Goal: Task Accomplishment & Management: Use online tool/utility

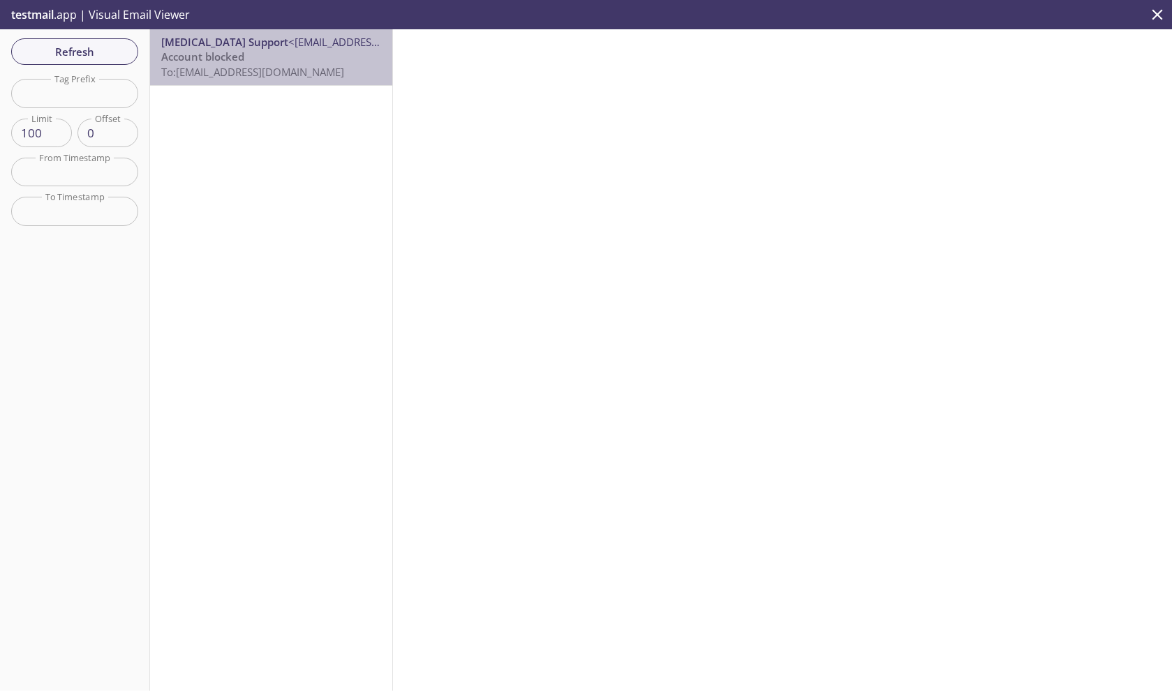
click at [288, 35] on span "<[EMAIL_ADDRESS][MEDICAL_DATA][DOMAIN_NAME]>" at bounding box center [419, 42] width 262 height 14
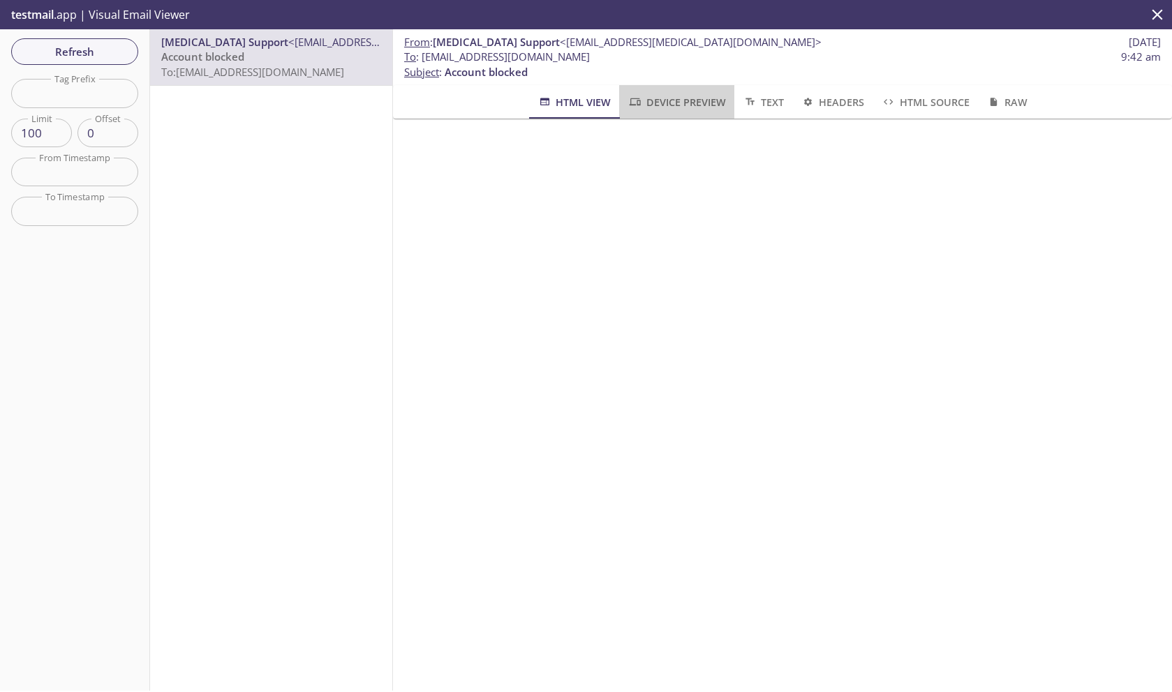
click at [694, 103] on span "Device Preview" at bounding box center [676, 102] width 98 height 17
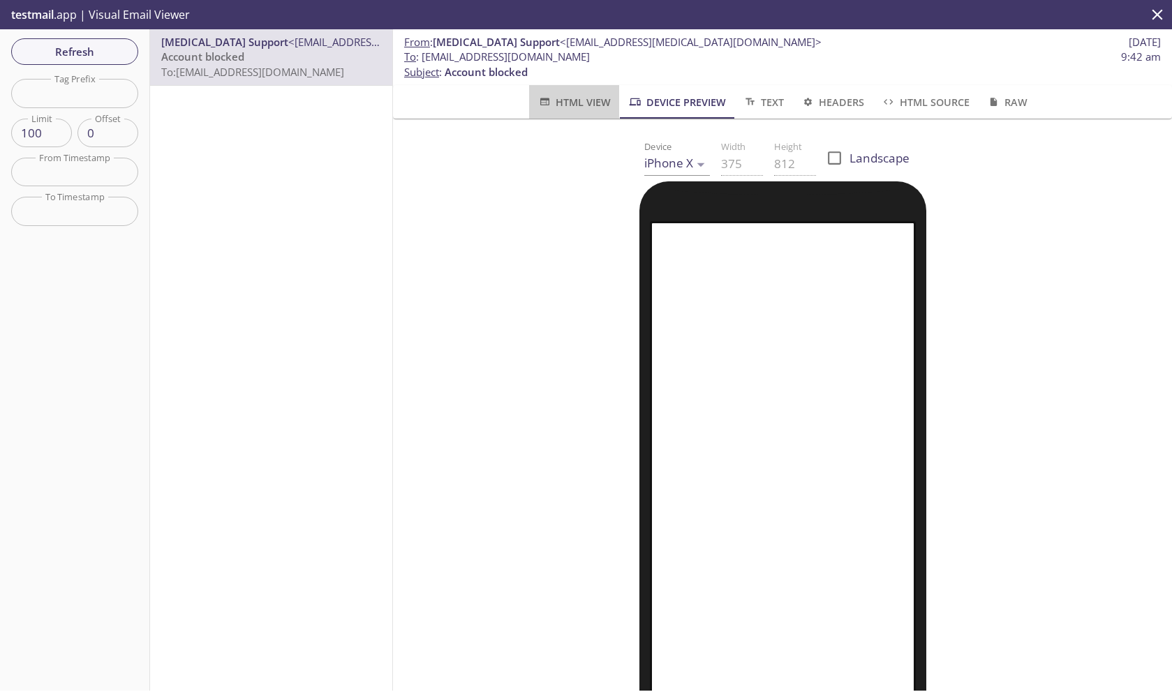
click at [558, 96] on span "HTML View" at bounding box center [573, 102] width 73 height 17
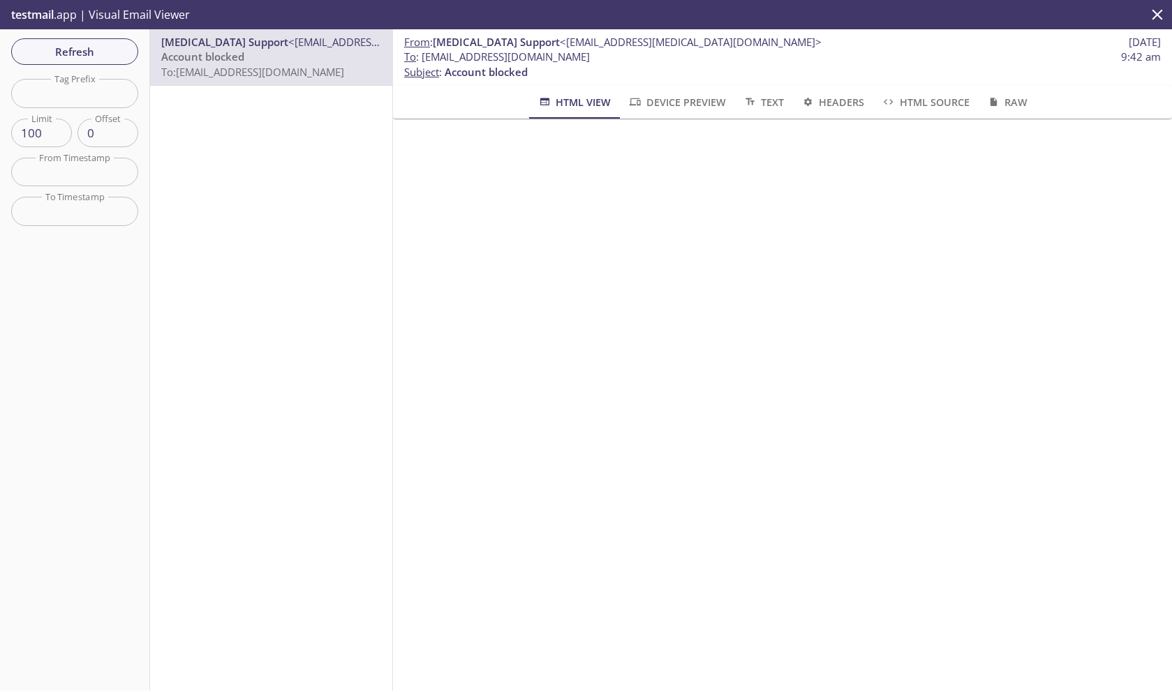
click at [775, 96] on span "Text" at bounding box center [763, 102] width 41 height 17
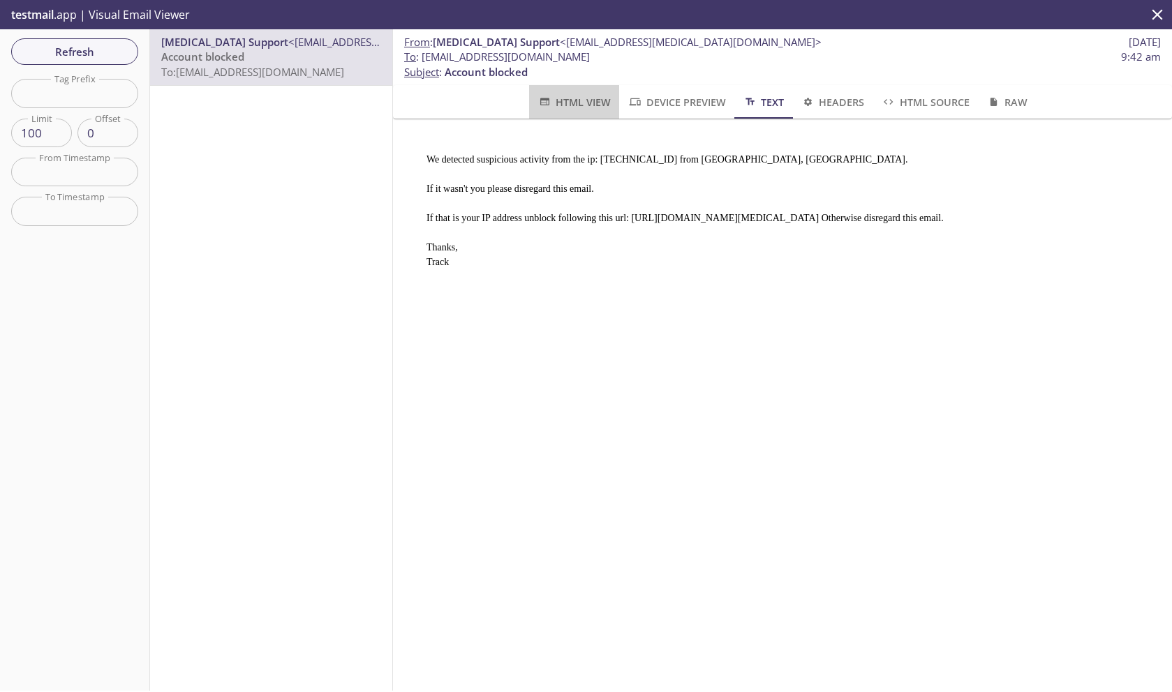
click at [578, 107] on span "HTML View" at bounding box center [573, 102] width 73 height 17
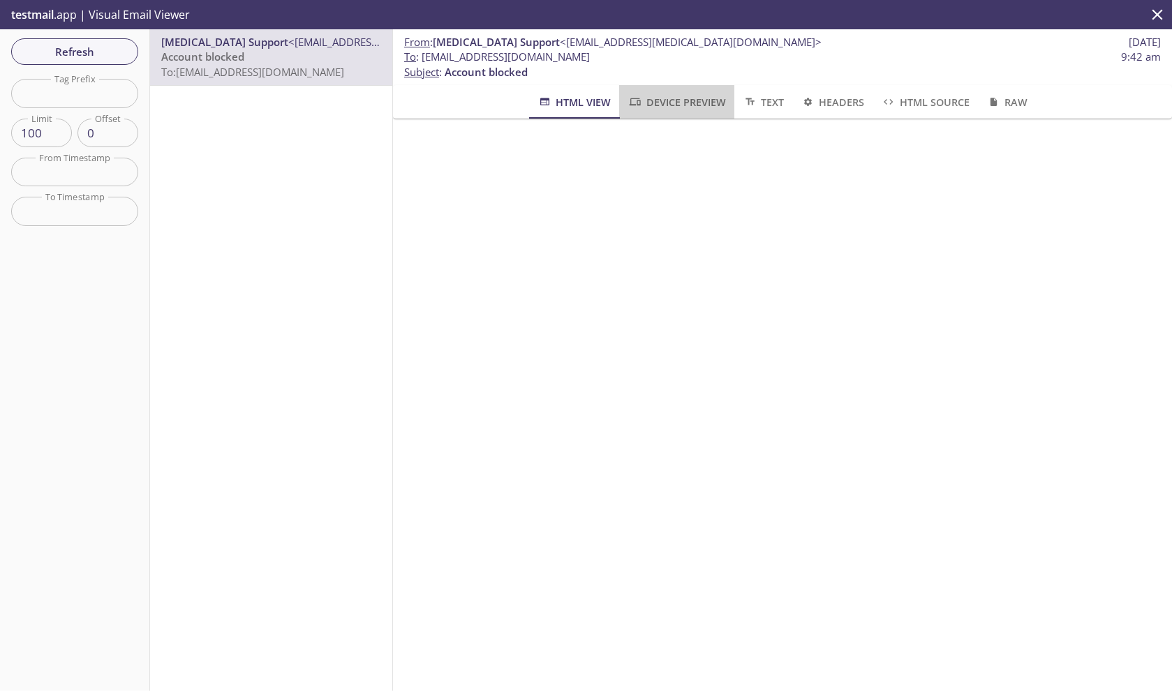
click at [673, 110] on span "Device Preview" at bounding box center [676, 102] width 98 height 17
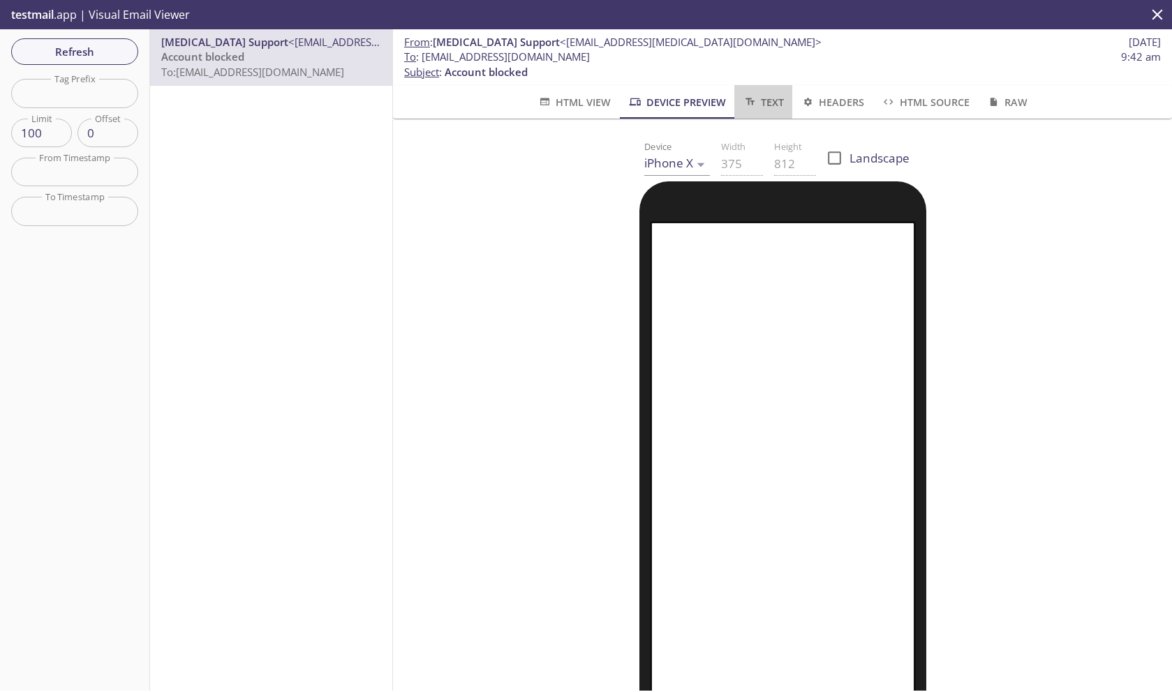
click at [755, 95] on span "Text" at bounding box center [763, 102] width 41 height 17
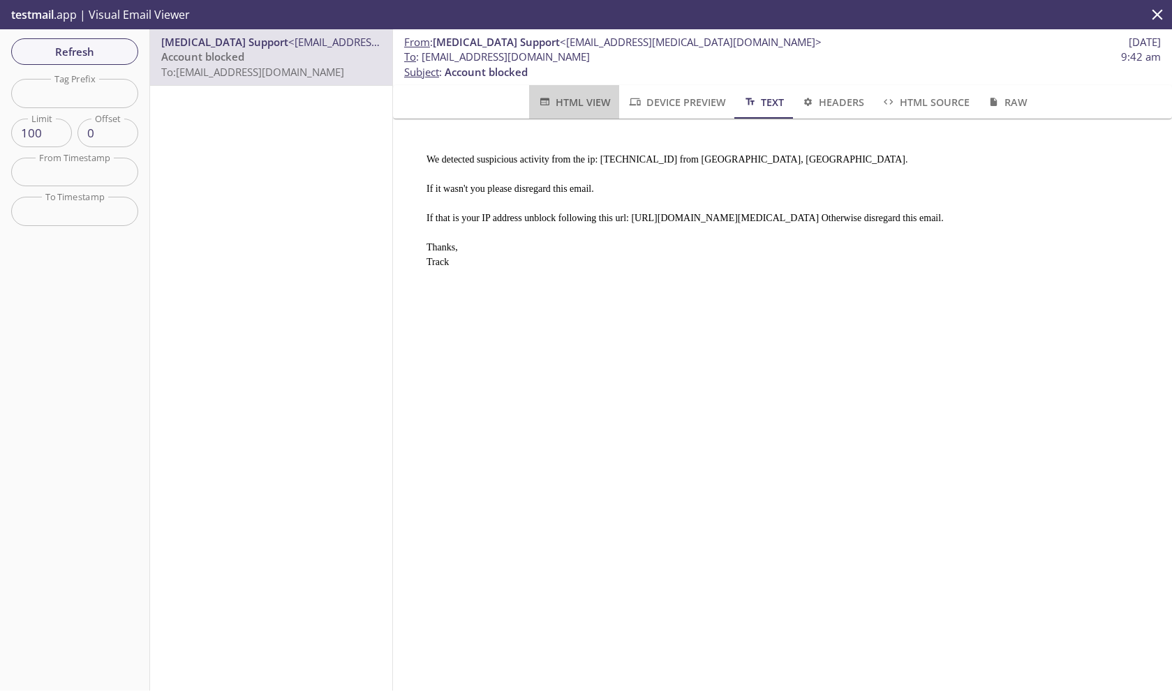
click at [567, 102] on span "HTML View" at bounding box center [573, 102] width 73 height 17
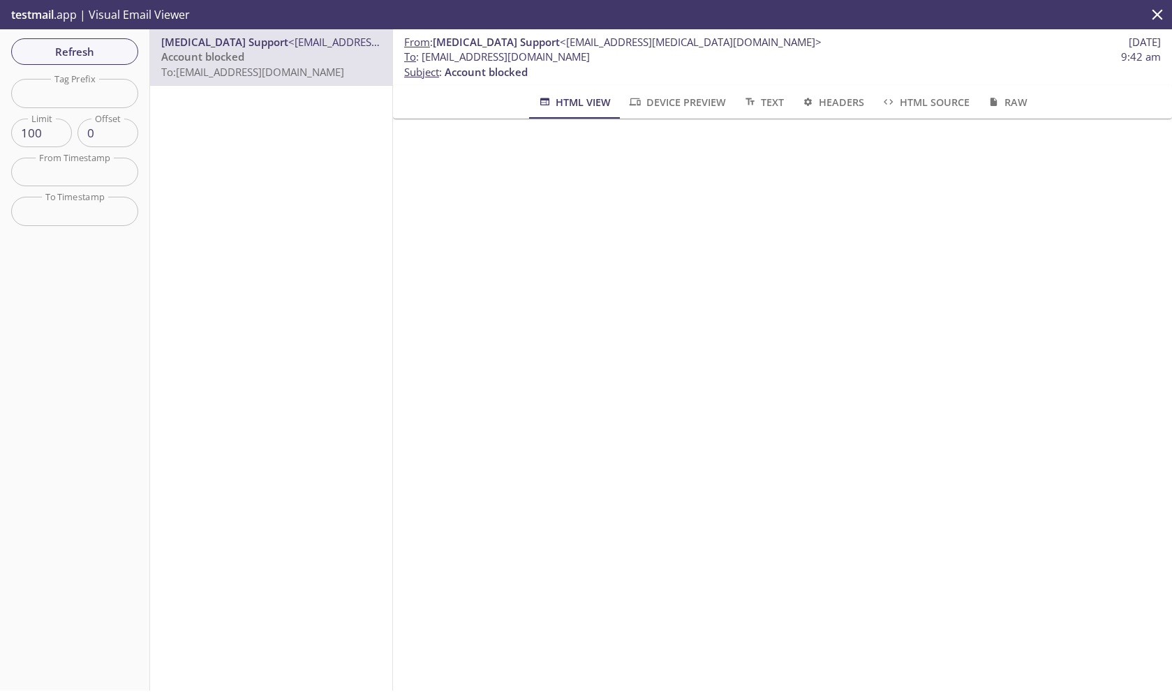
click at [764, 17] on div "testmail .app | Visual Email Viewer" at bounding box center [586, 14] width 1172 height 29
